Goal: Transaction & Acquisition: Purchase product/service

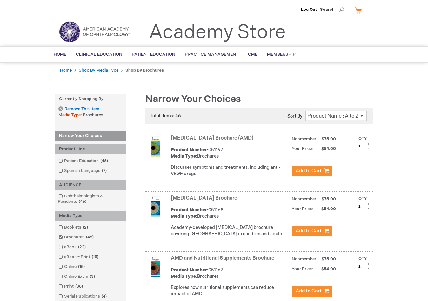
click at [89, 164] on ol "Patient Education 46 items Spanish Language 7 items" at bounding box center [90, 165] width 65 height 17
click at [90, 161] on link "Patient Education 46 items" at bounding box center [84, 161] width 54 height 6
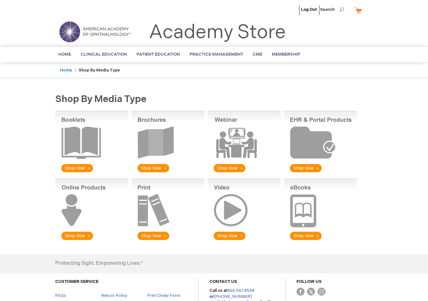
click at [153, 121] on img at bounding box center [168, 142] width 73 height 63
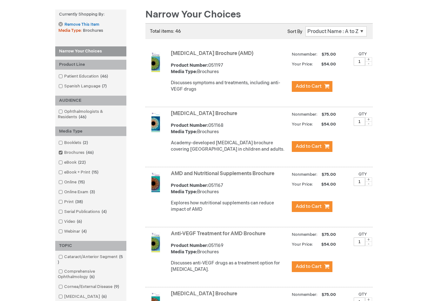
scroll to position [86, 0]
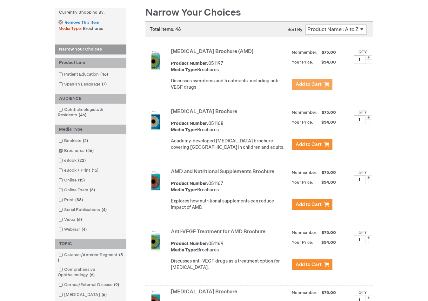
click at [307, 87] on button "Add to Cart" at bounding box center [312, 84] width 41 height 11
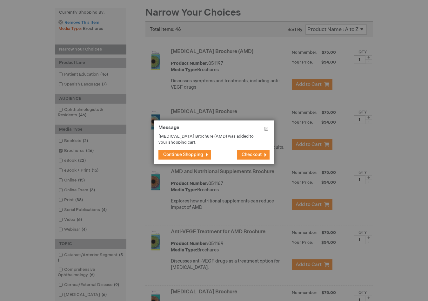
click at [201, 154] on span "Continue Shopping" at bounding box center [183, 154] width 40 height 5
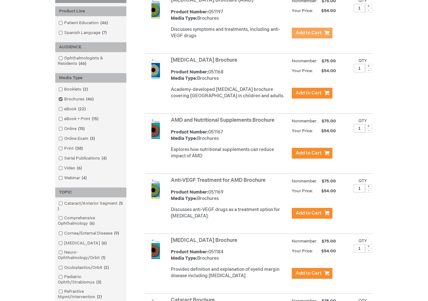
scroll to position [142, 0]
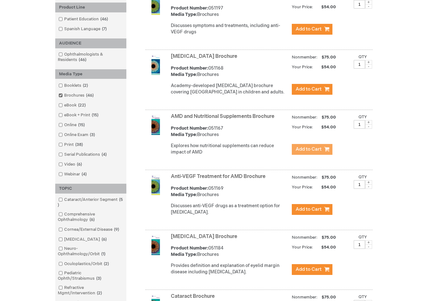
click at [313, 152] on span "Add to Cart" at bounding box center [309, 149] width 26 height 6
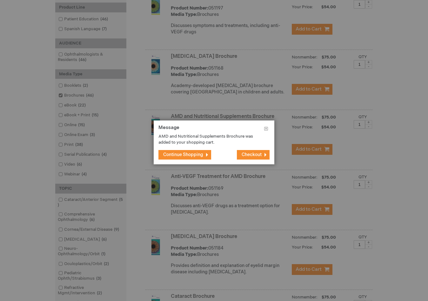
click at [195, 154] on span "Continue Shopping" at bounding box center [183, 154] width 40 height 5
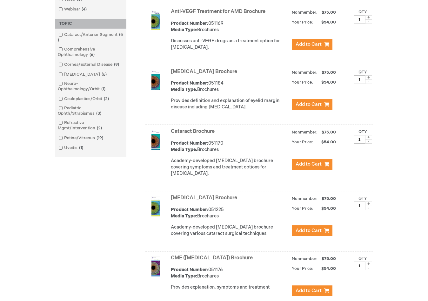
scroll to position [308, 0]
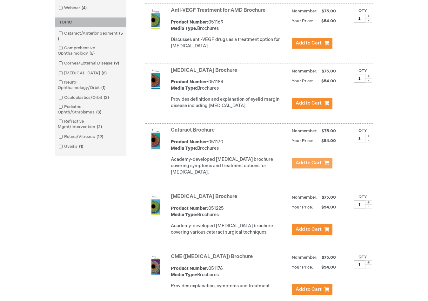
click at [304, 166] on span "Add to Cart" at bounding box center [309, 163] width 26 height 6
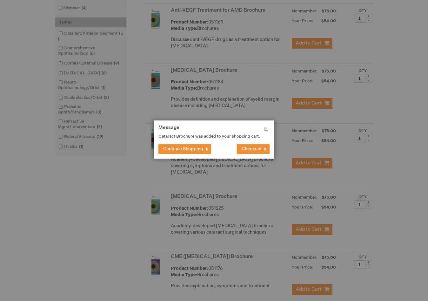
click at [188, 151] on span "Continue Shopping" at bounding box center [183, 148] width 40 height 5
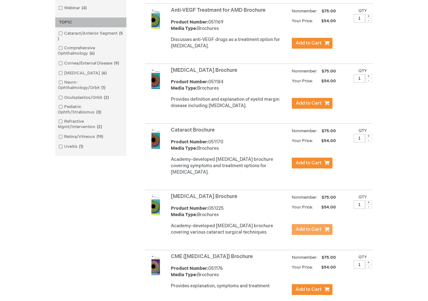
click at [303, 232] on span "Add to Cart" at bounding box center [309, 229] width 26 height 6
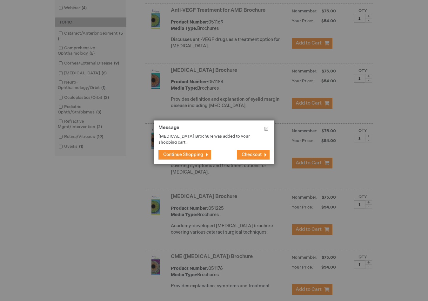
click at [195, 157] on span "Continue Shopping" at bounding box center [183, 154] width 40 height 5
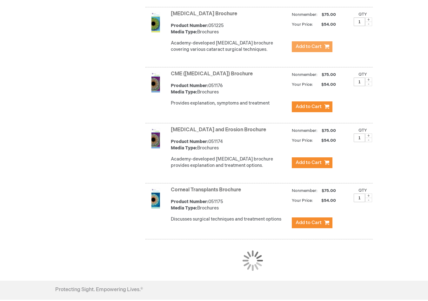
scroll to position [491, 0]
